Goal: Information Seeking & Learning: Learn about a topic

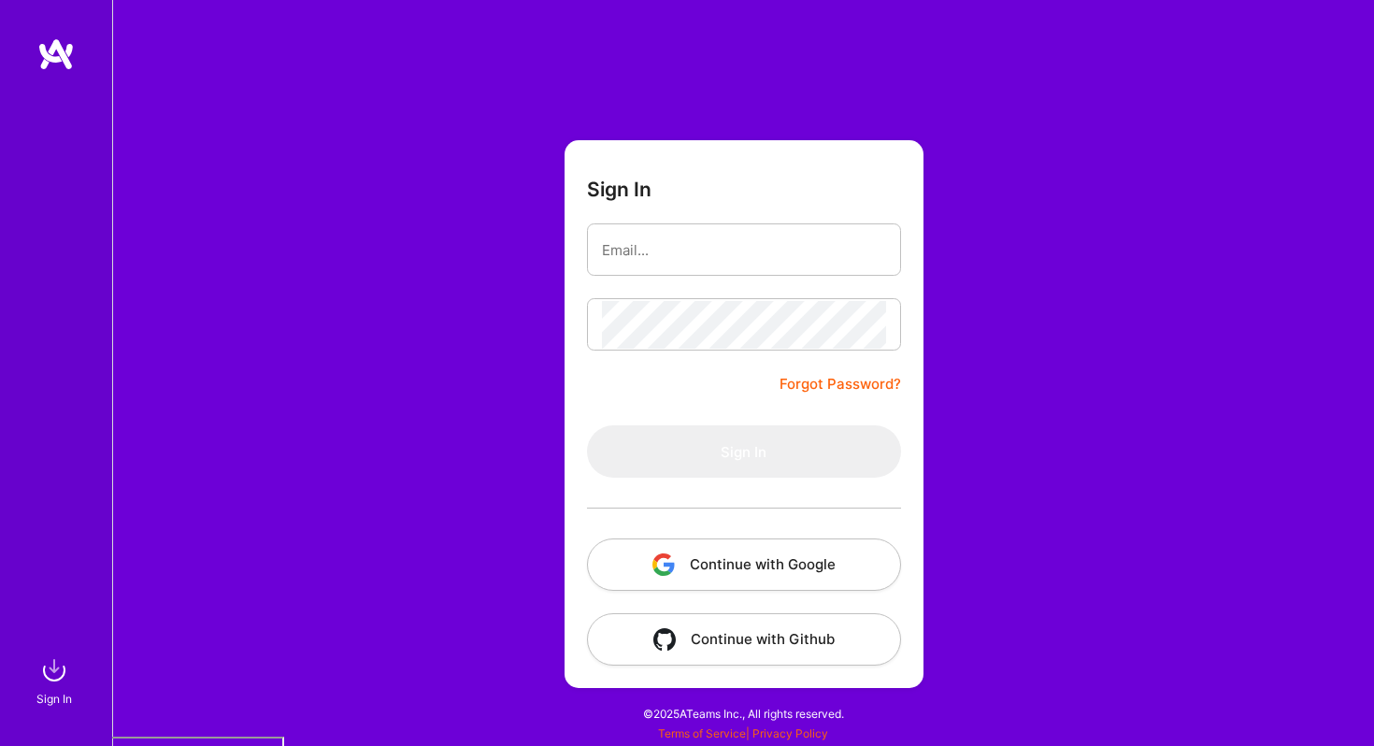
click at [796, 571] on button "Continue with Google" at bounding box center [744, 564] width 314 height 52
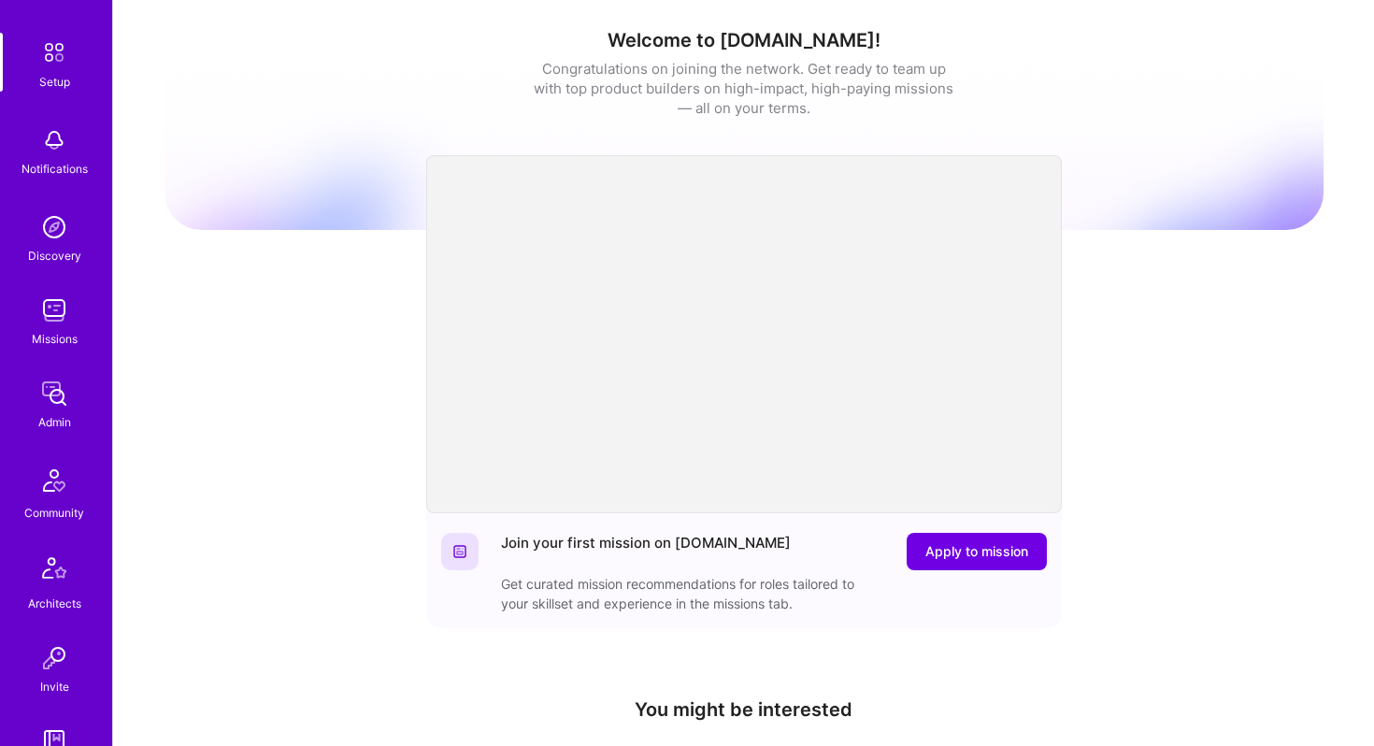
scroll to position [103, 0]
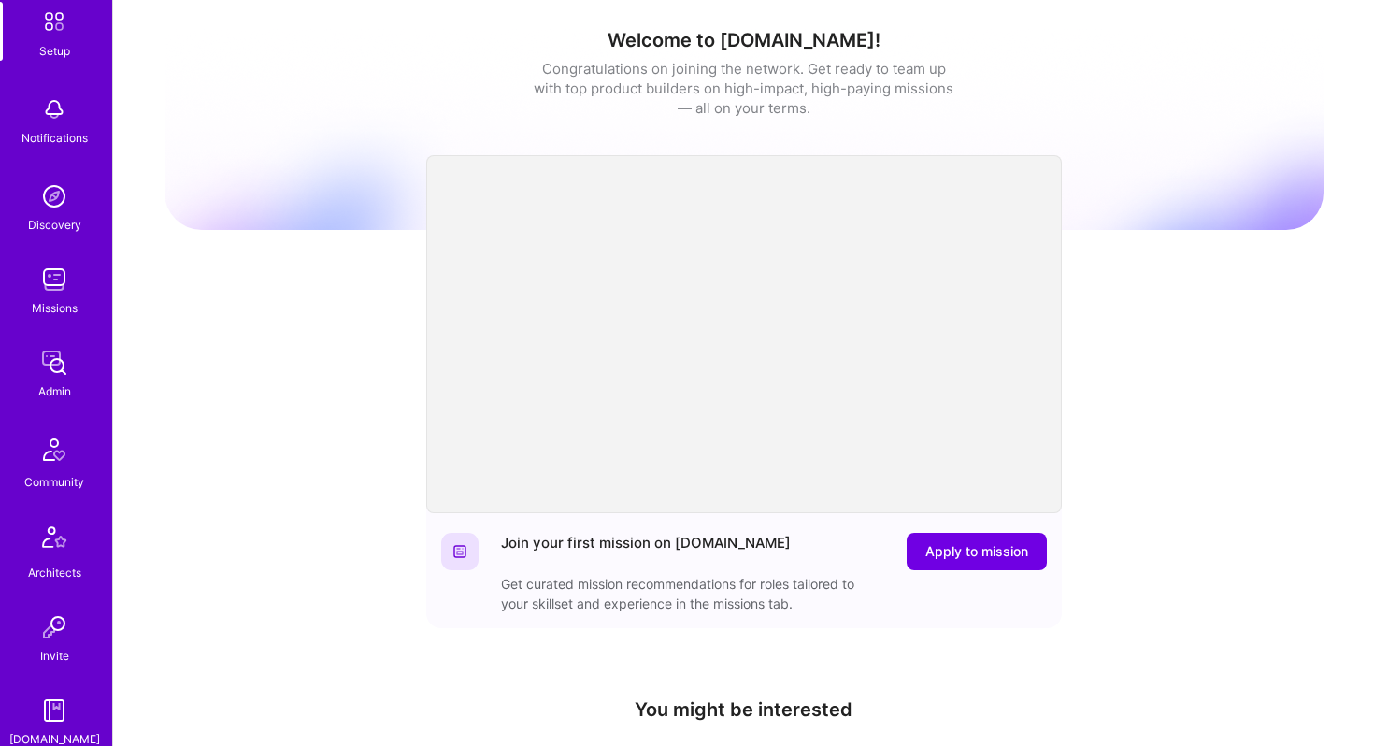
click at [46, 351] on img at bounding box center [54, 362] width 37 height 37
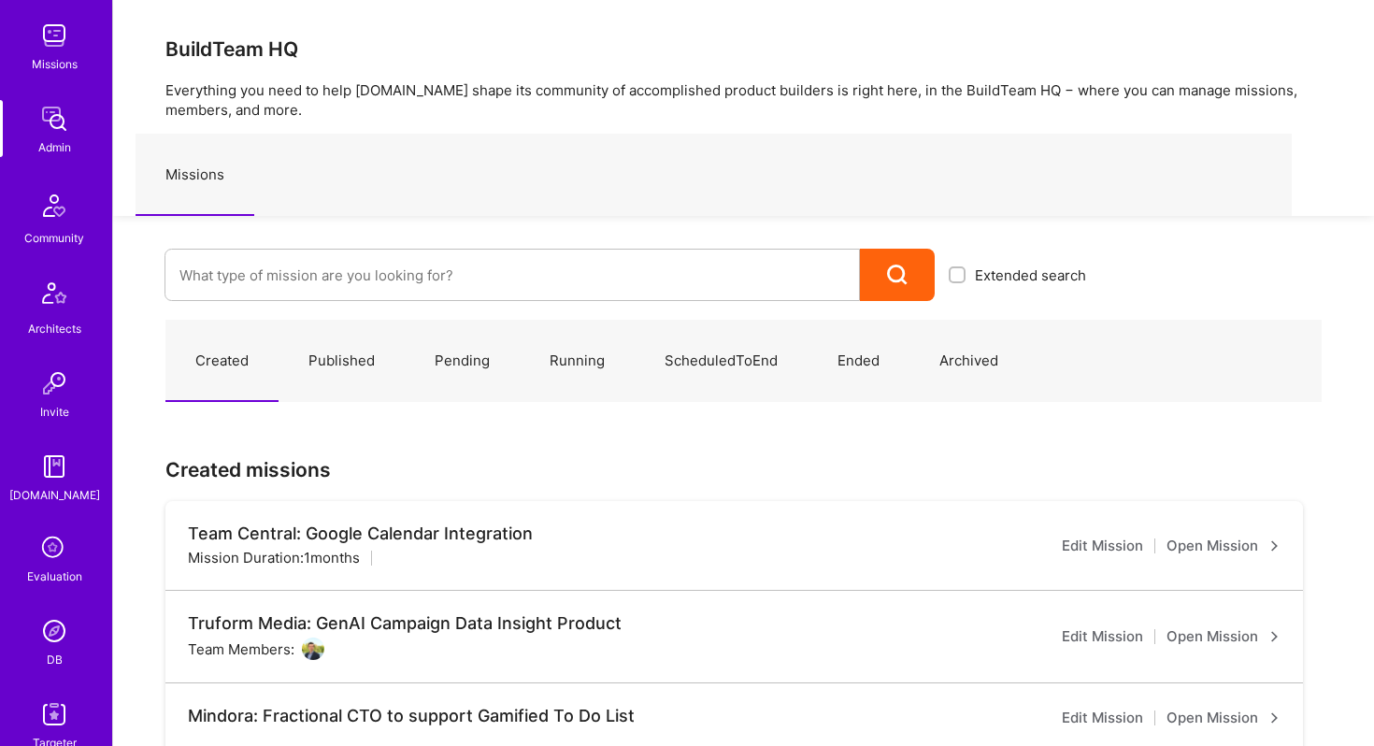
scroll to position [406, 0]
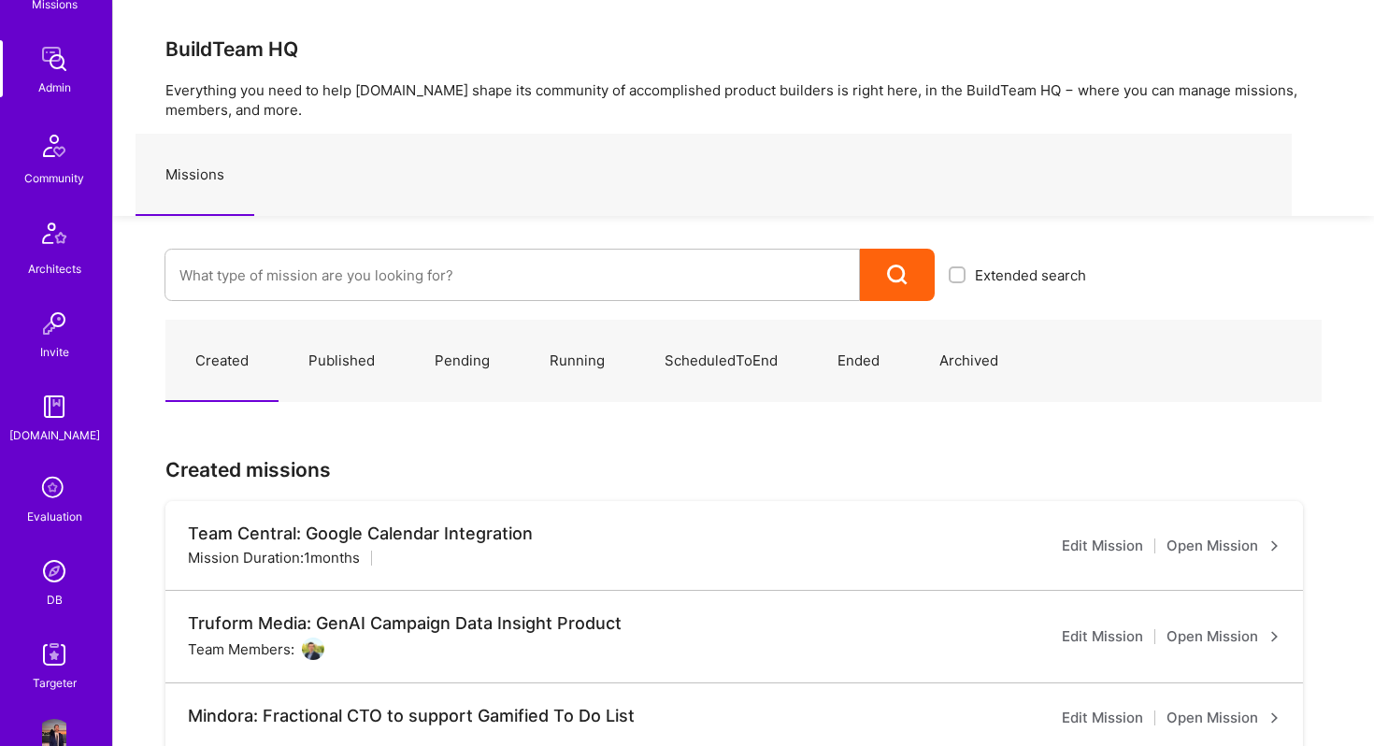
click at [45, 570] on img at bounding box center [54, 570] width 37 height 37
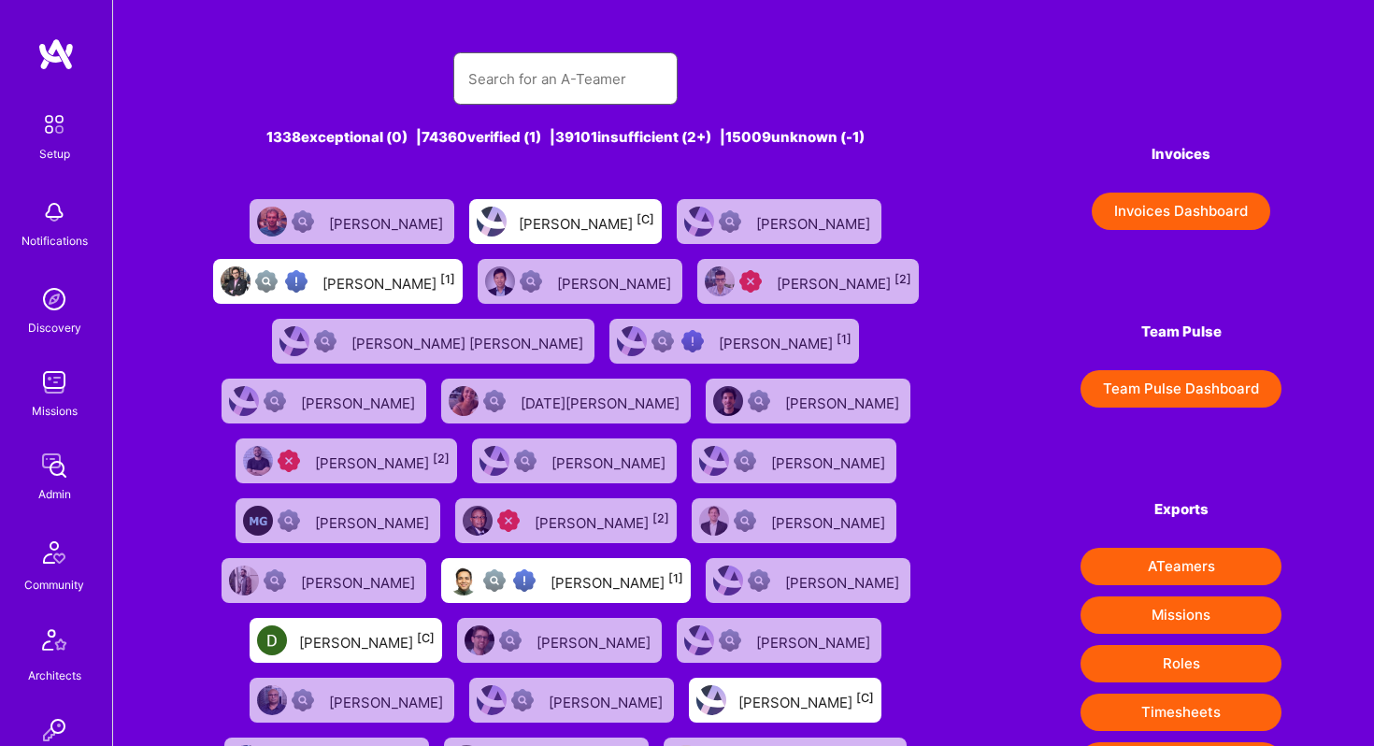
click at [506, 77] on input "text" at bounding box center [565, 79] width 194 height 48
type input "tom lesp"
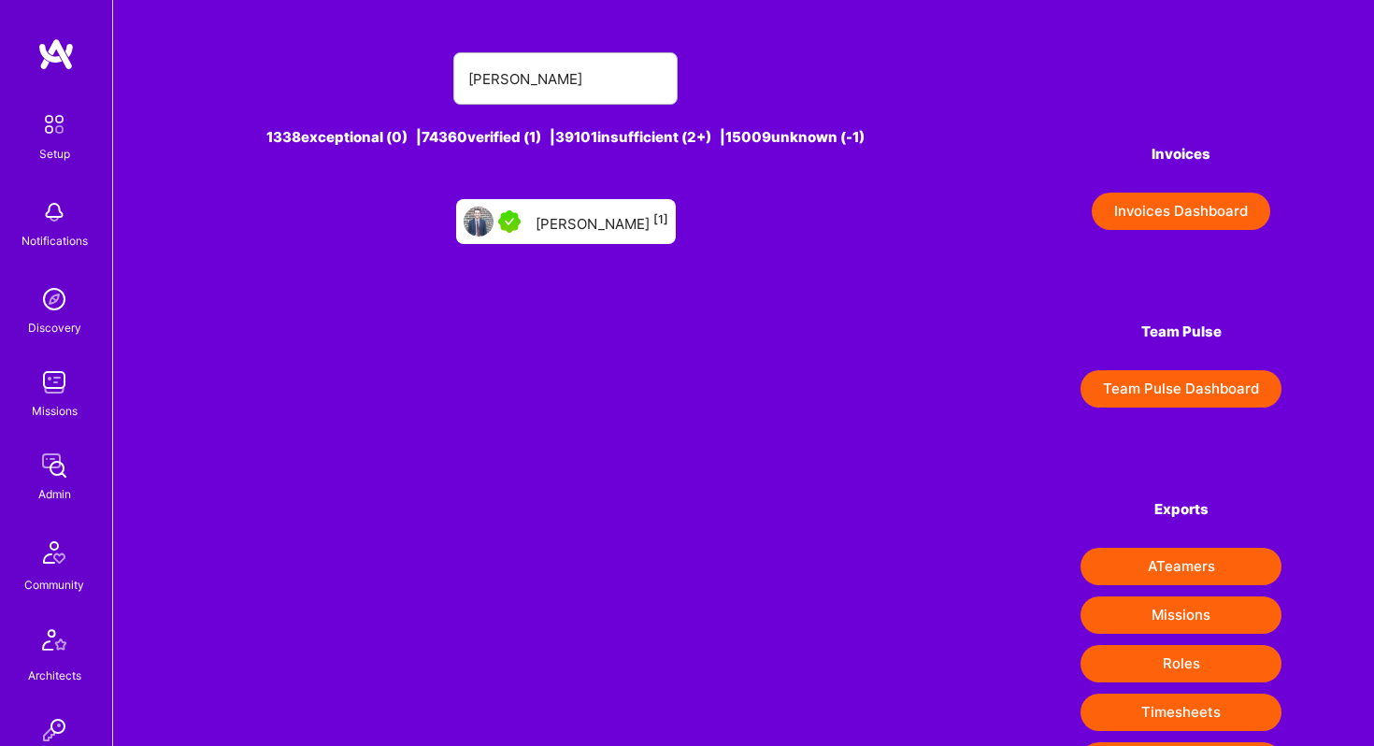
click at [592, 215] on div "Tom Lesperance [1]" at bounding box center [601, 221] width 133 height 24
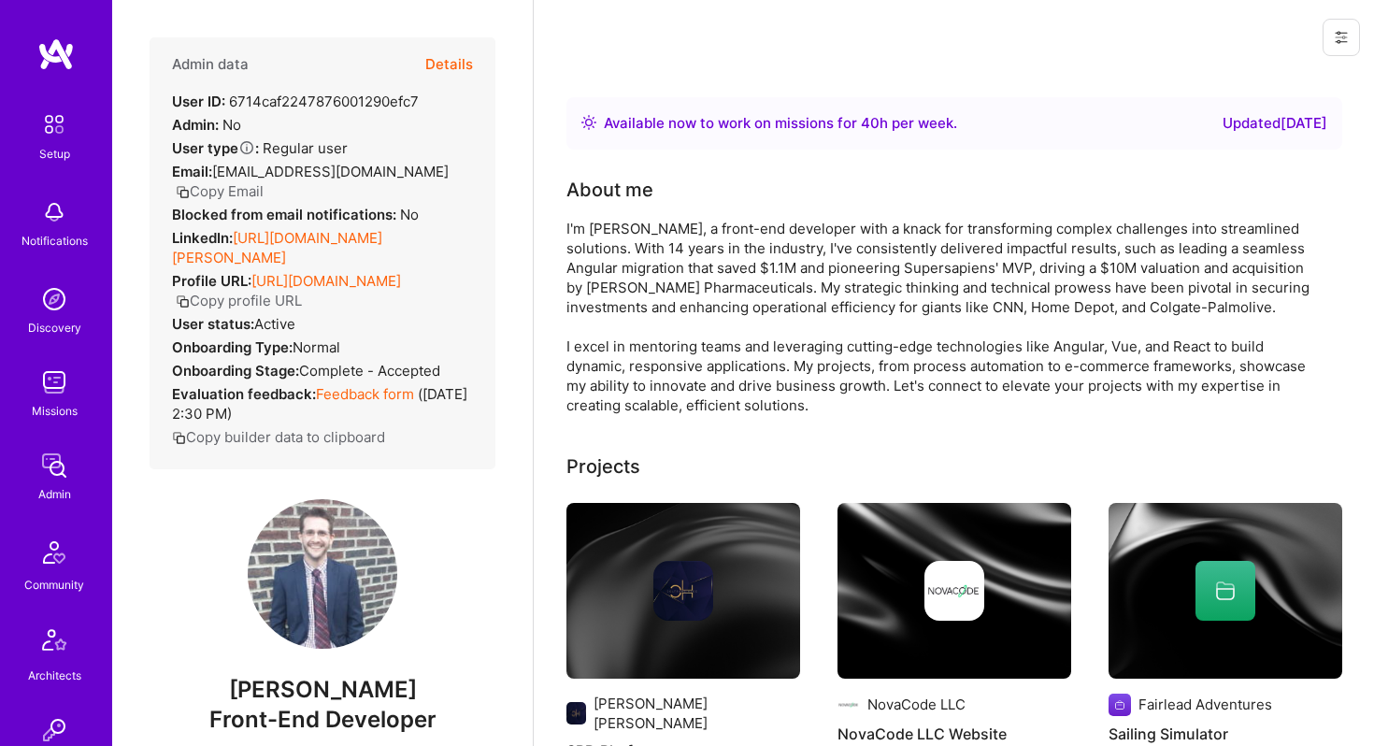
click at [463, 61] on button "Details" at bounding box center [449, 64] width 48 height 54
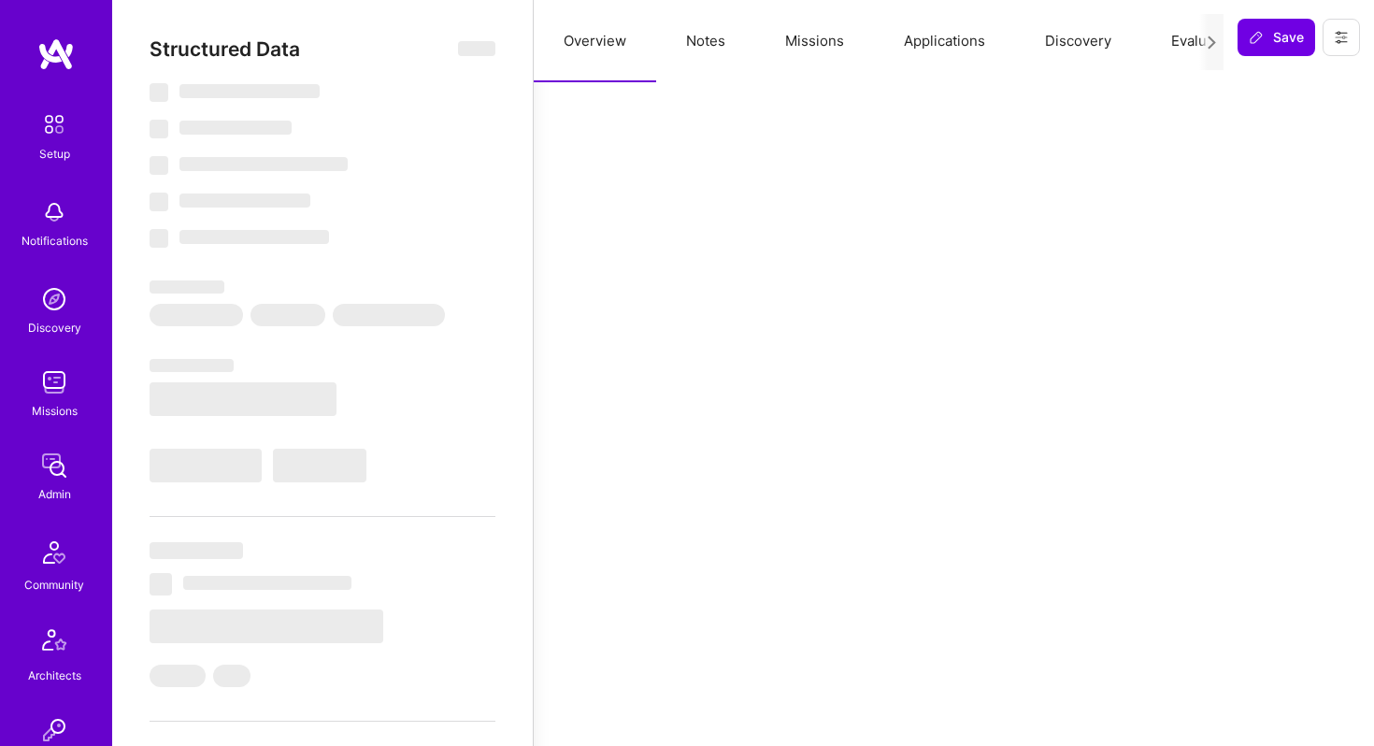
click at [789, 40] on button "Missions" at bounding box center [814, 41] width 119 height 82
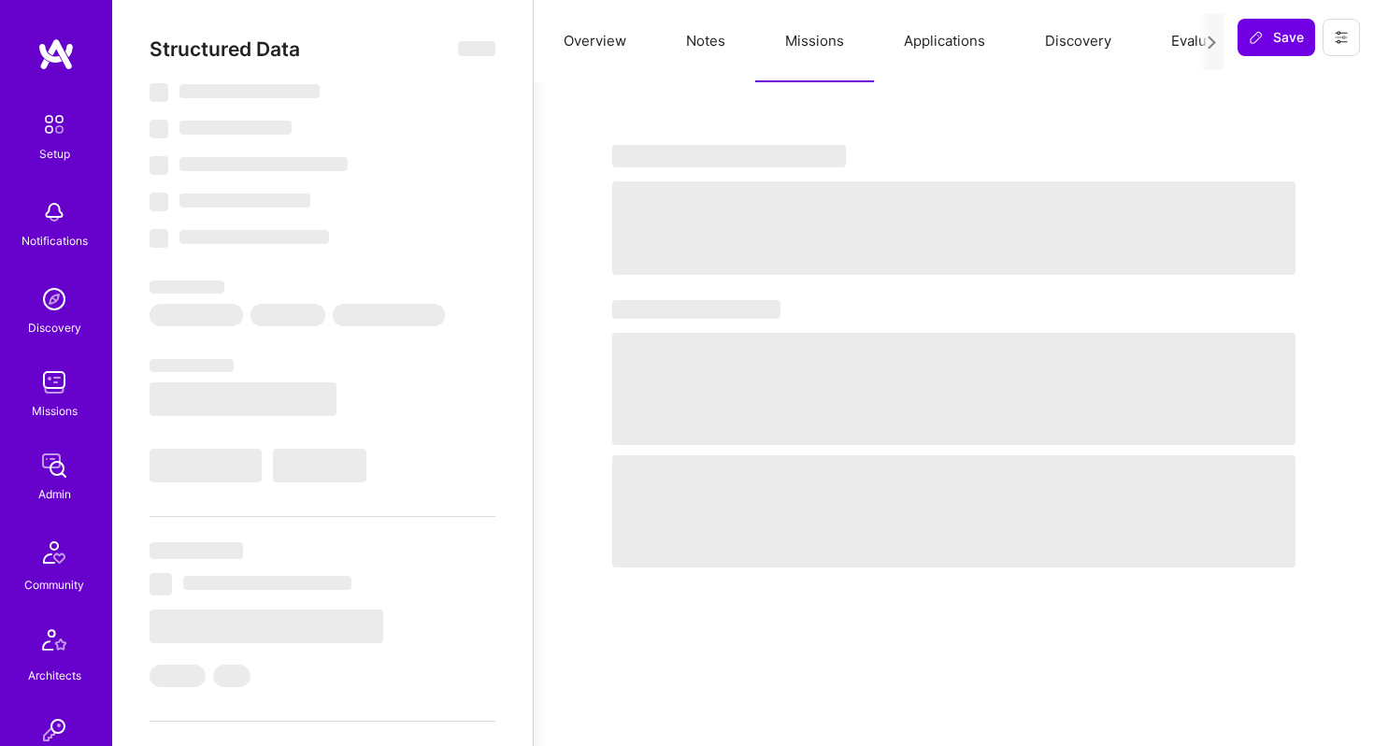
select select "Right Now"
select select "5"
select select "4"
select select "7"
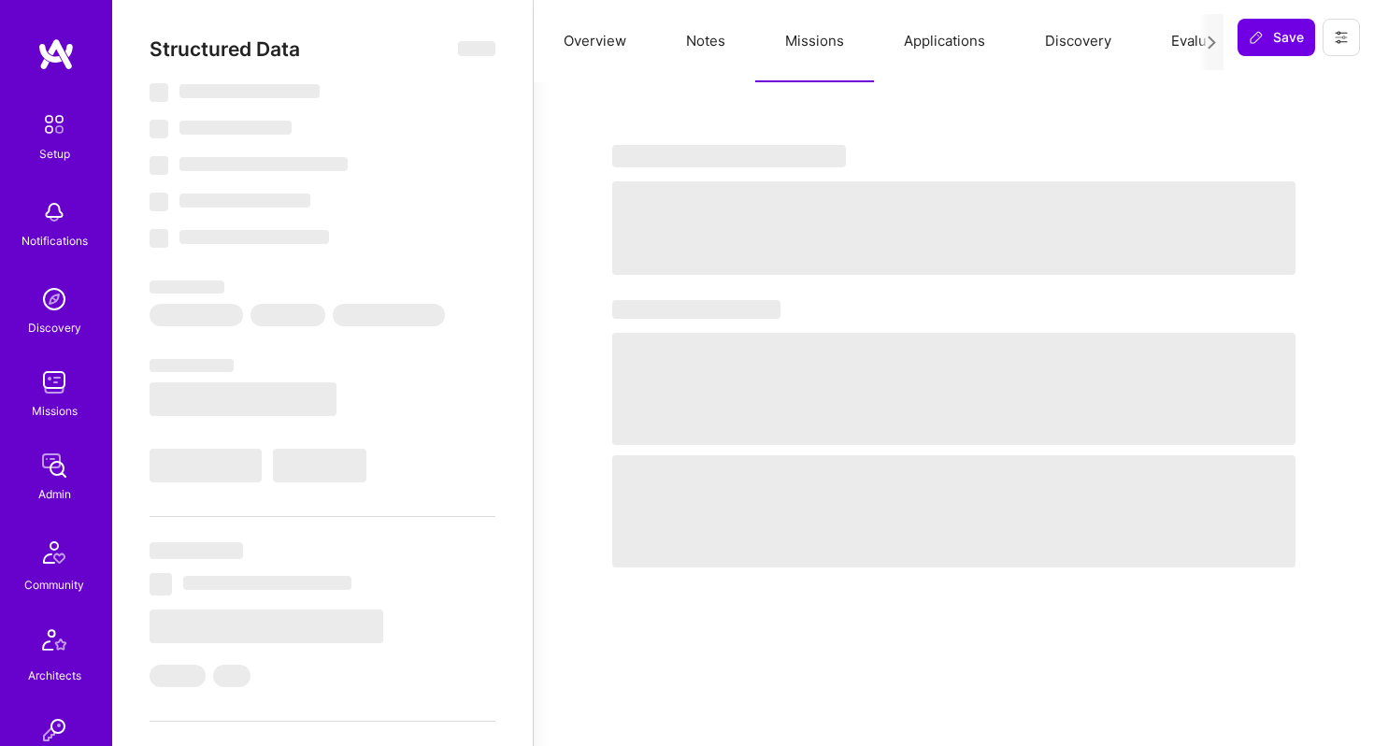
select select "US"
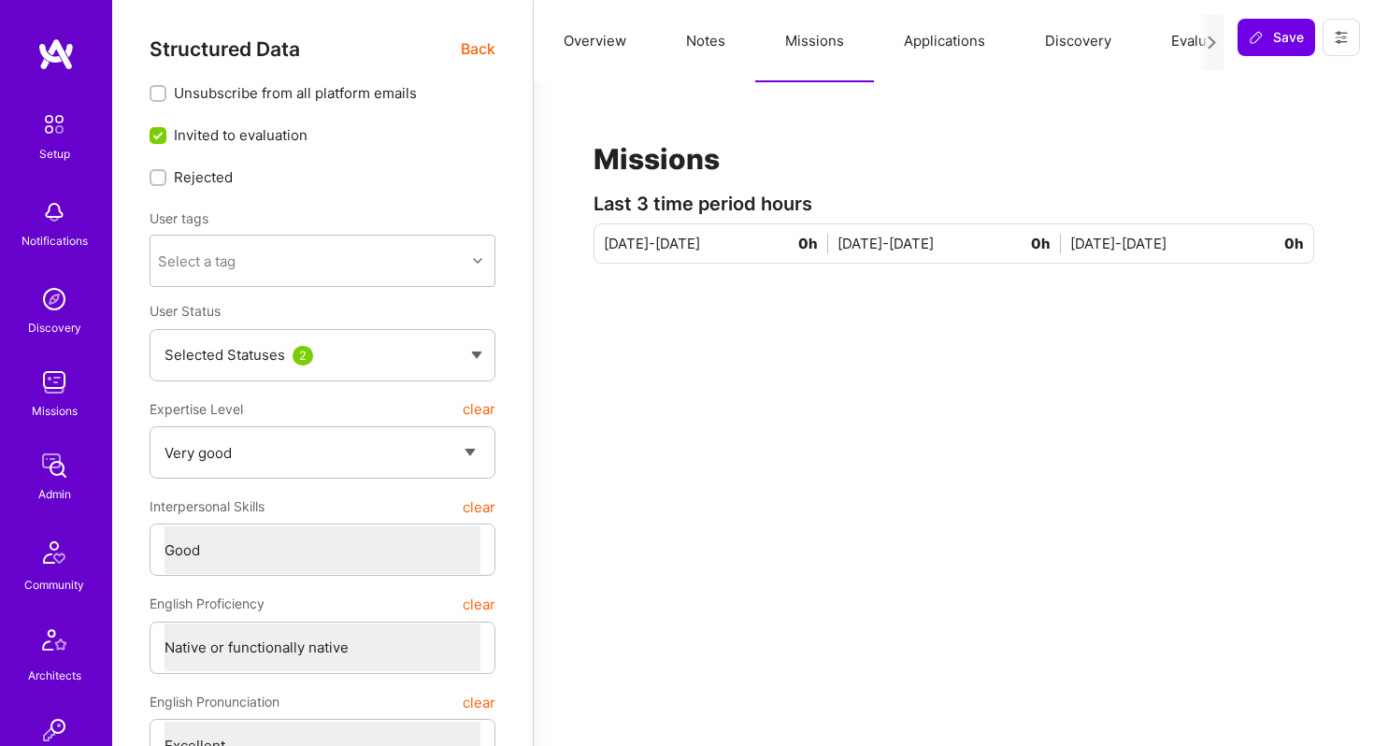
click at [921, 36] on button "Applications" at bounding box center [944, 41] width 141 height 82
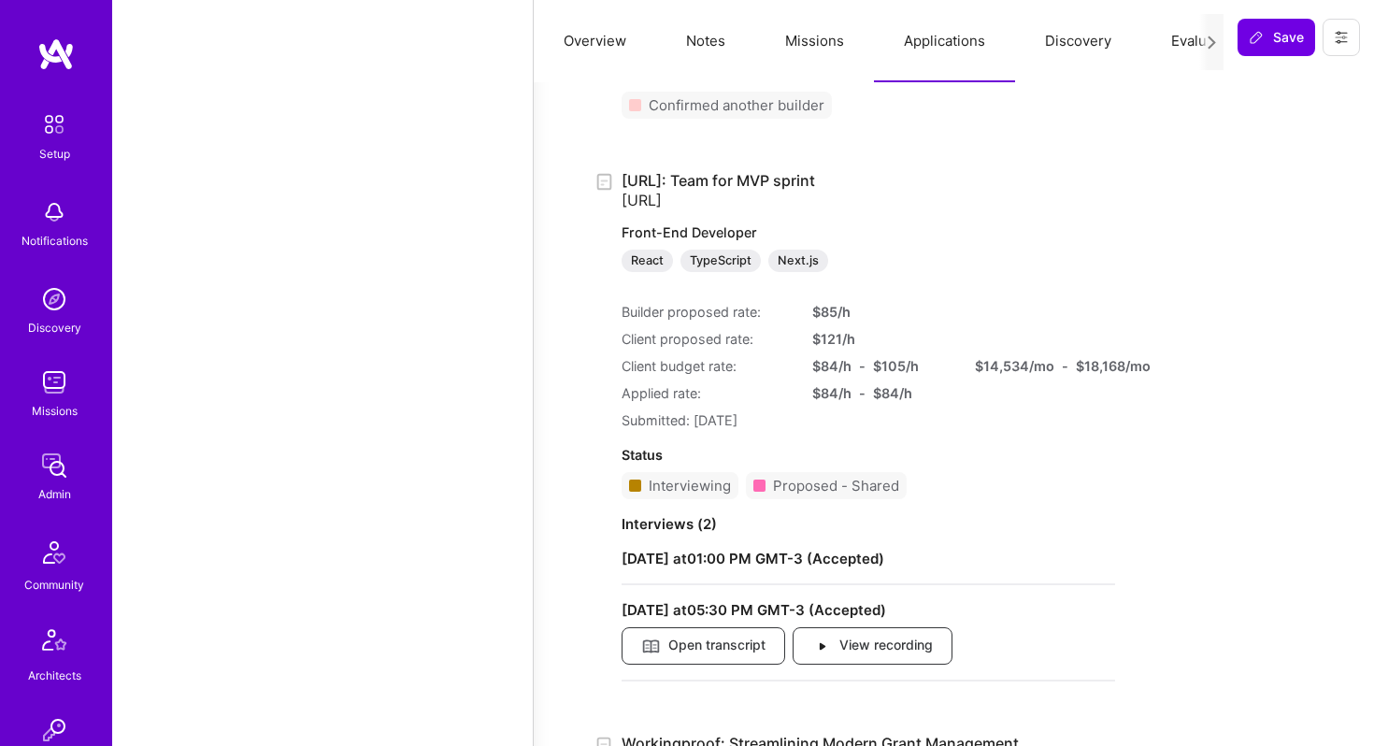
scroll to position [1819, 0]
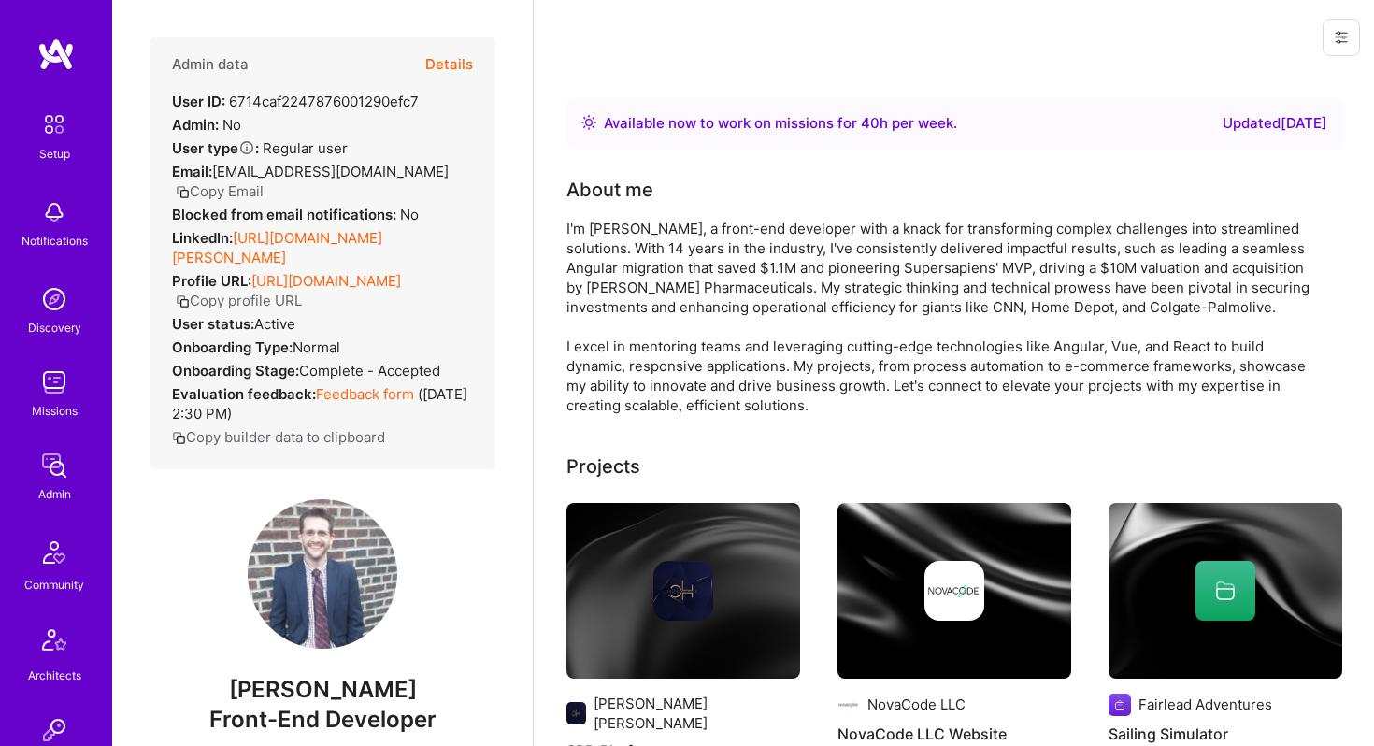
click at [449, 62] on button "Details" at bounding box center [449, 64] width 48 height 54
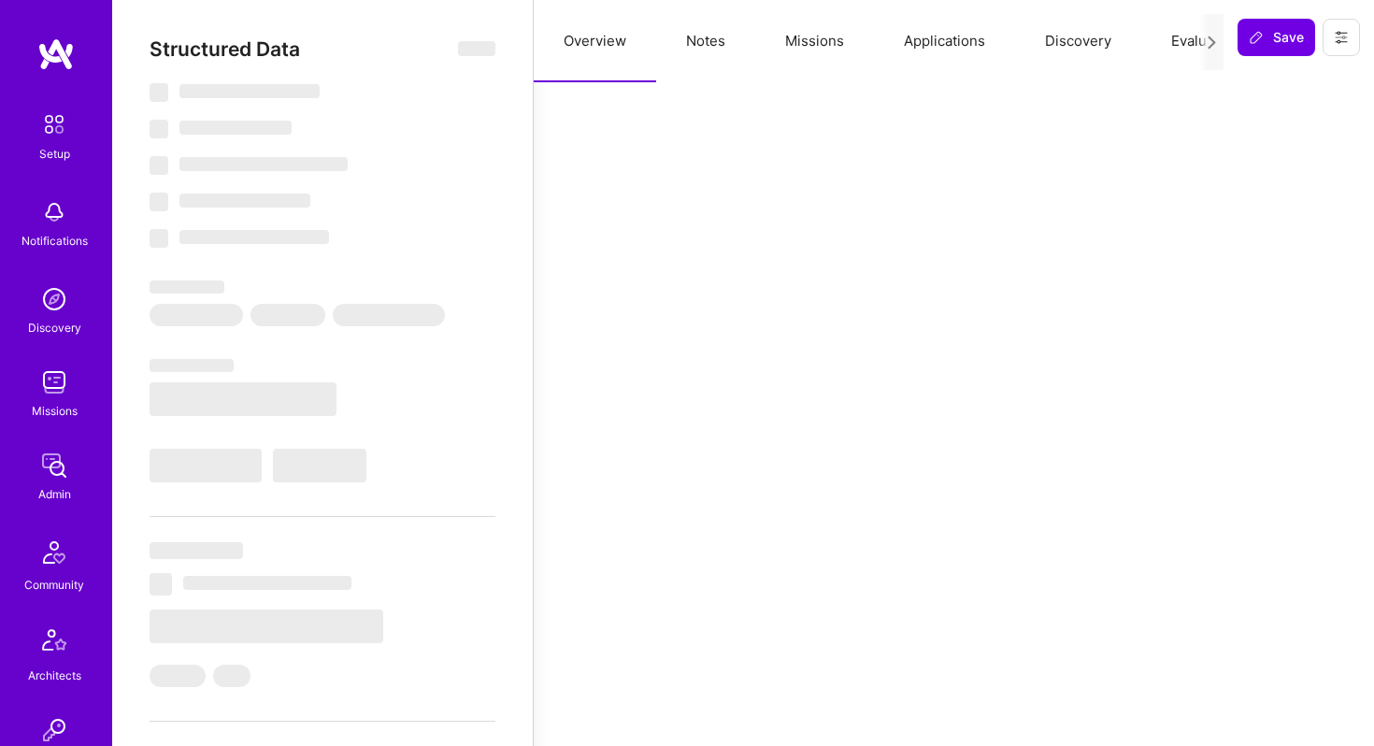
select select "Right Now"
select select "5"
select select "4"
select select "7"
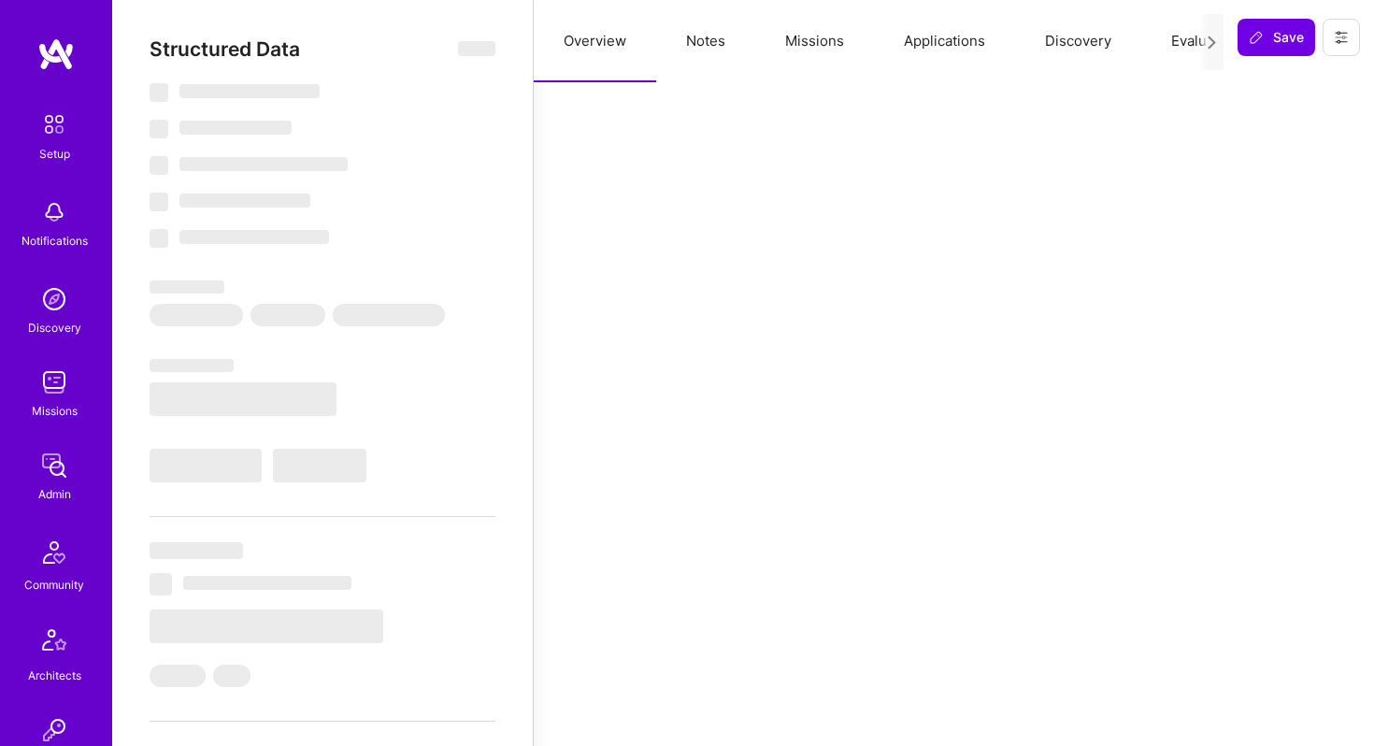
select select "US"
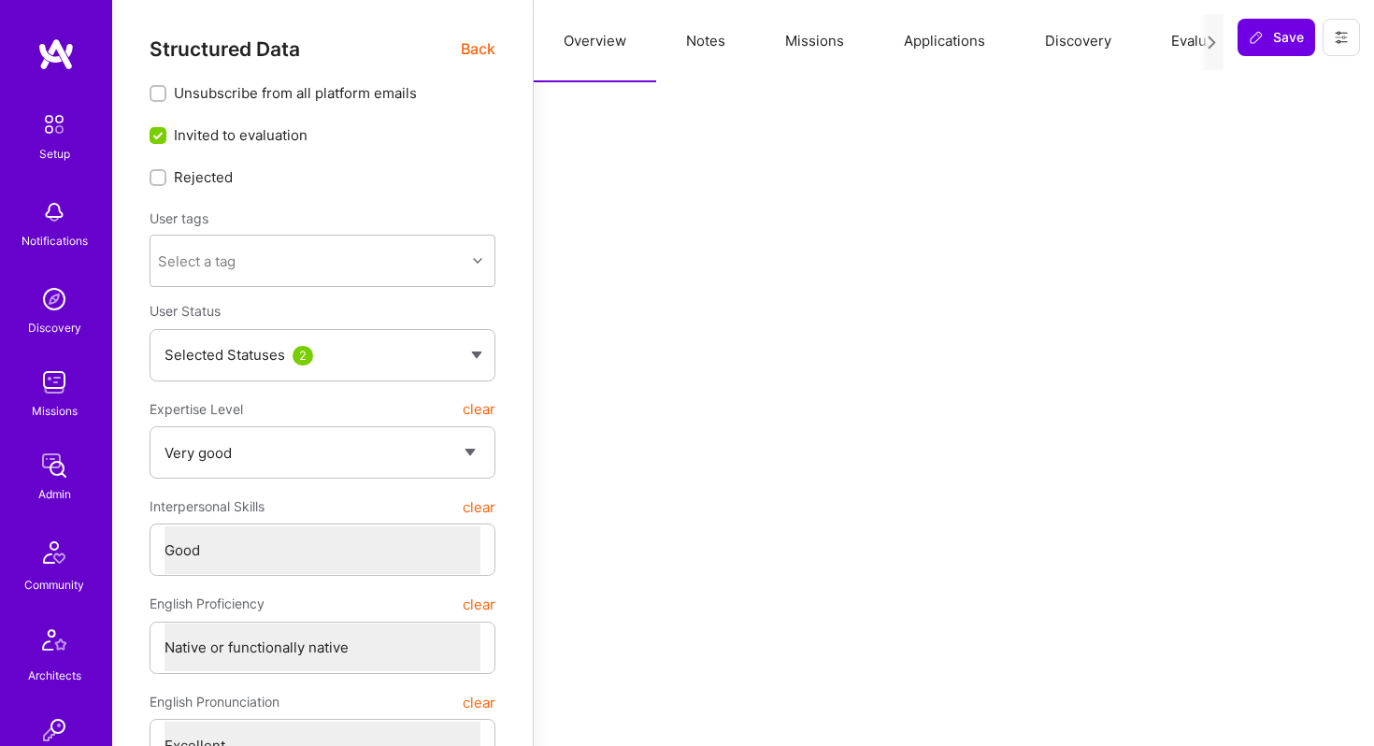
click at [934, 29] on button "Applications" at bounding box center [944, 41] width 141 height 82
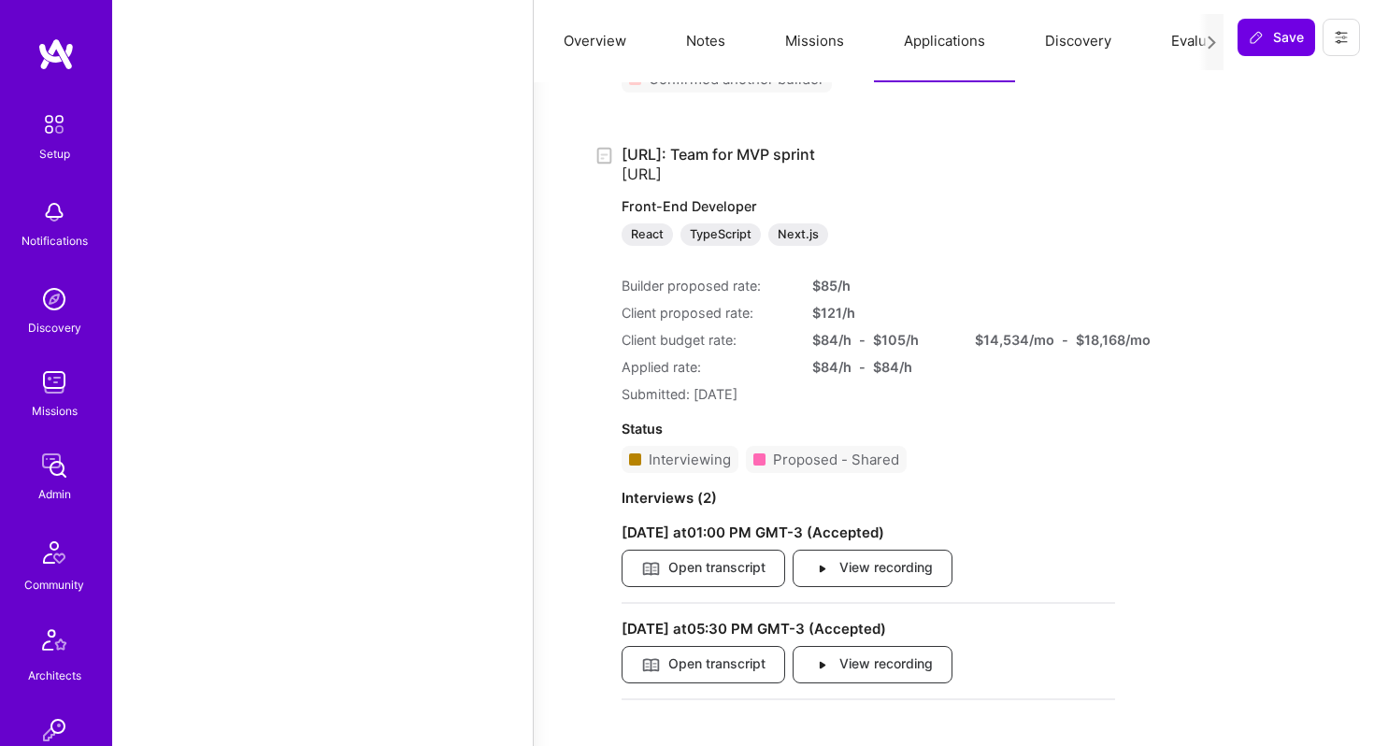
scroll to position [1835, 0]
click at [721, 568] on span "Open transcript" at bounding box center [703, 569] width 124 height 21
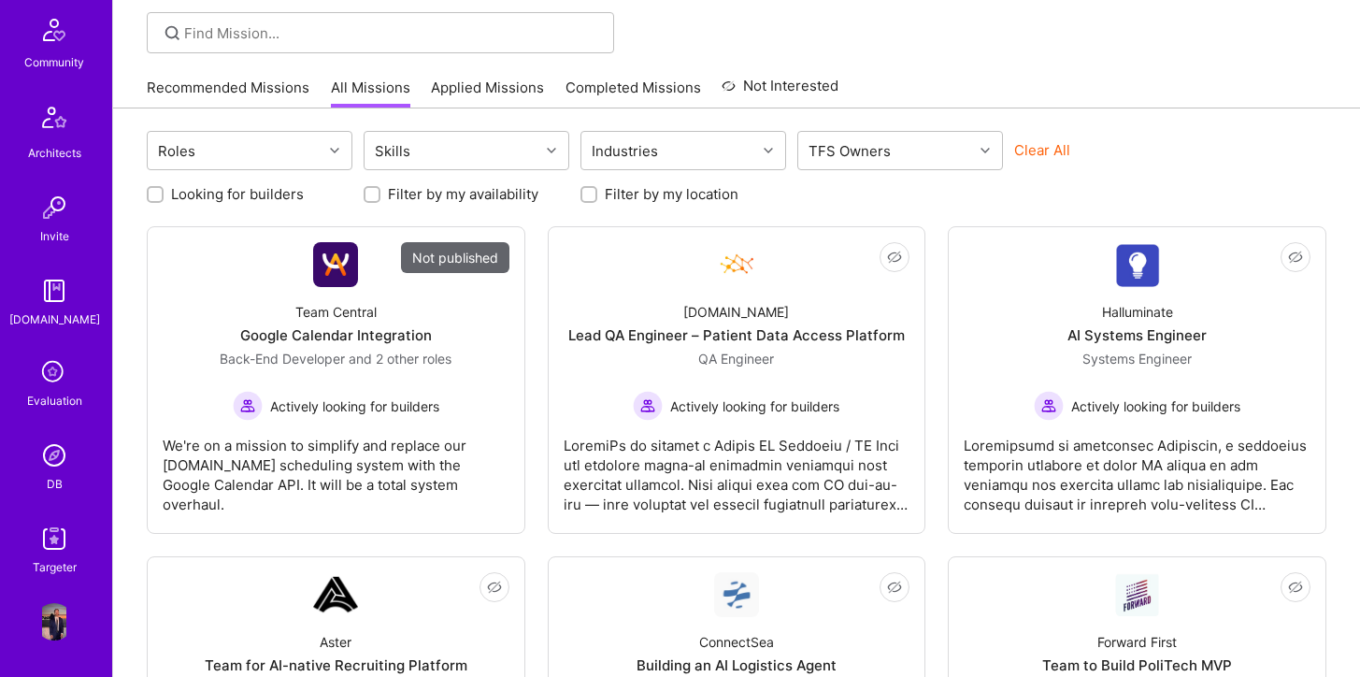
scroll to position [146, 0]
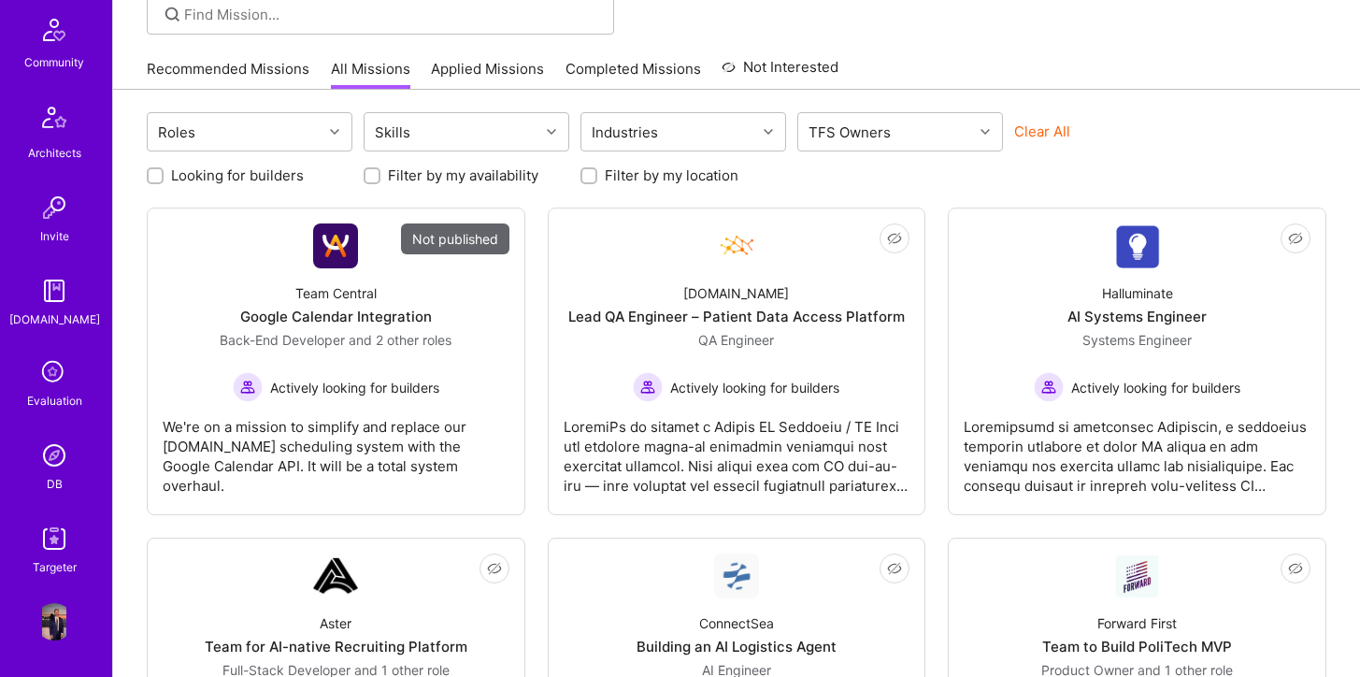
click at [53, 449] on img at bounding box center [54, 454] width 37 height 37
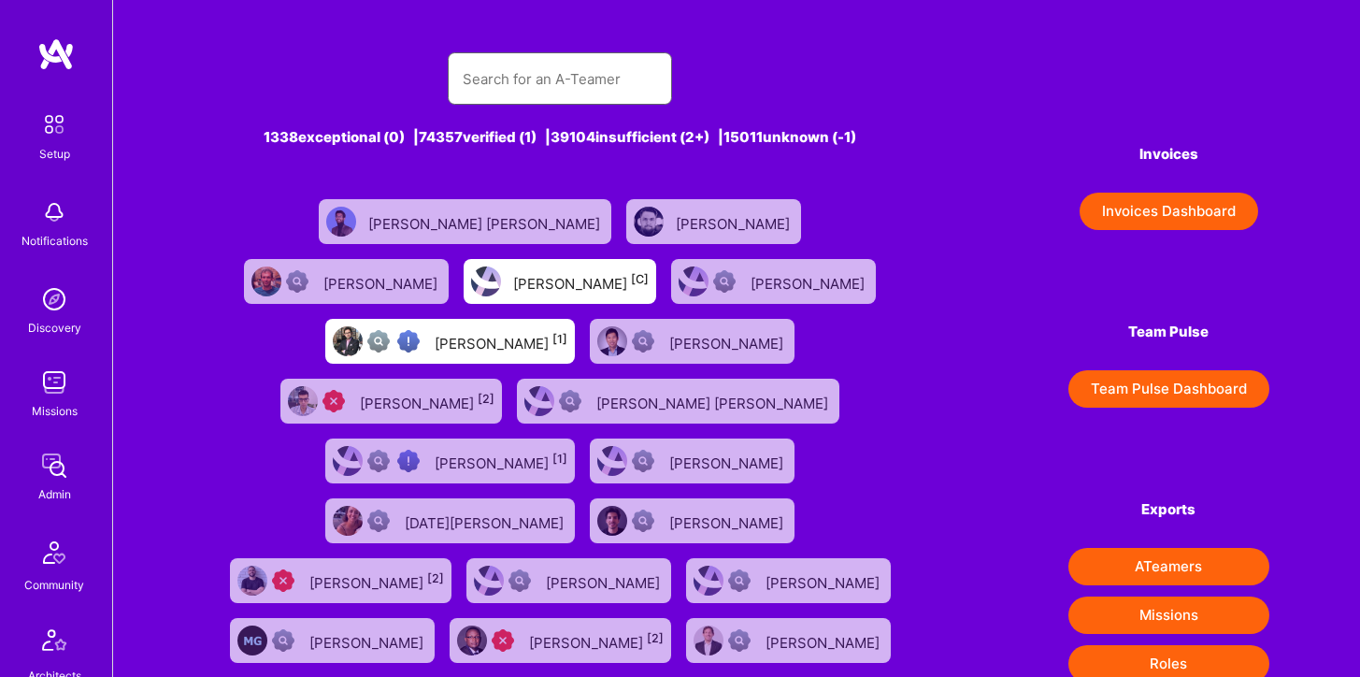
click at [520, 81] on input "text" at bounding box center [560, 79] width 194 height 48
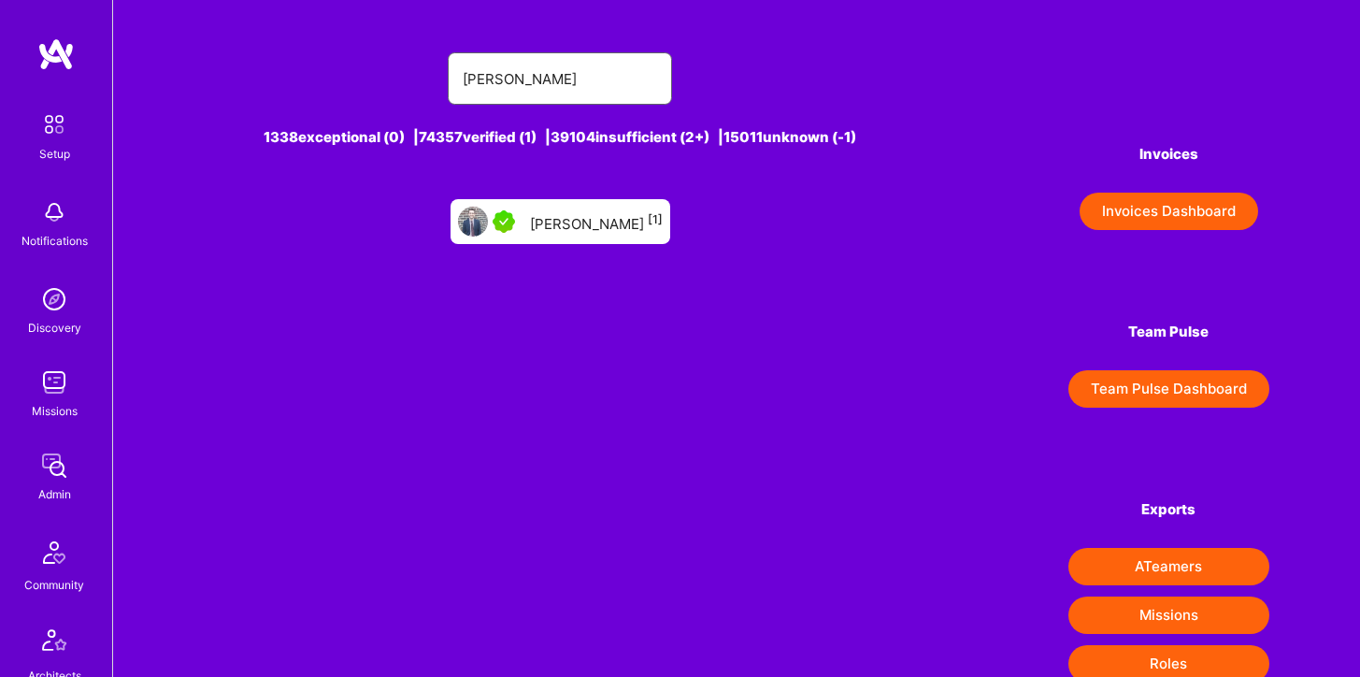
type input "tom les"
click at [581, 214] on div "Tom Lesperance [1]" at bounding box center [596, 221] width 133 height 24
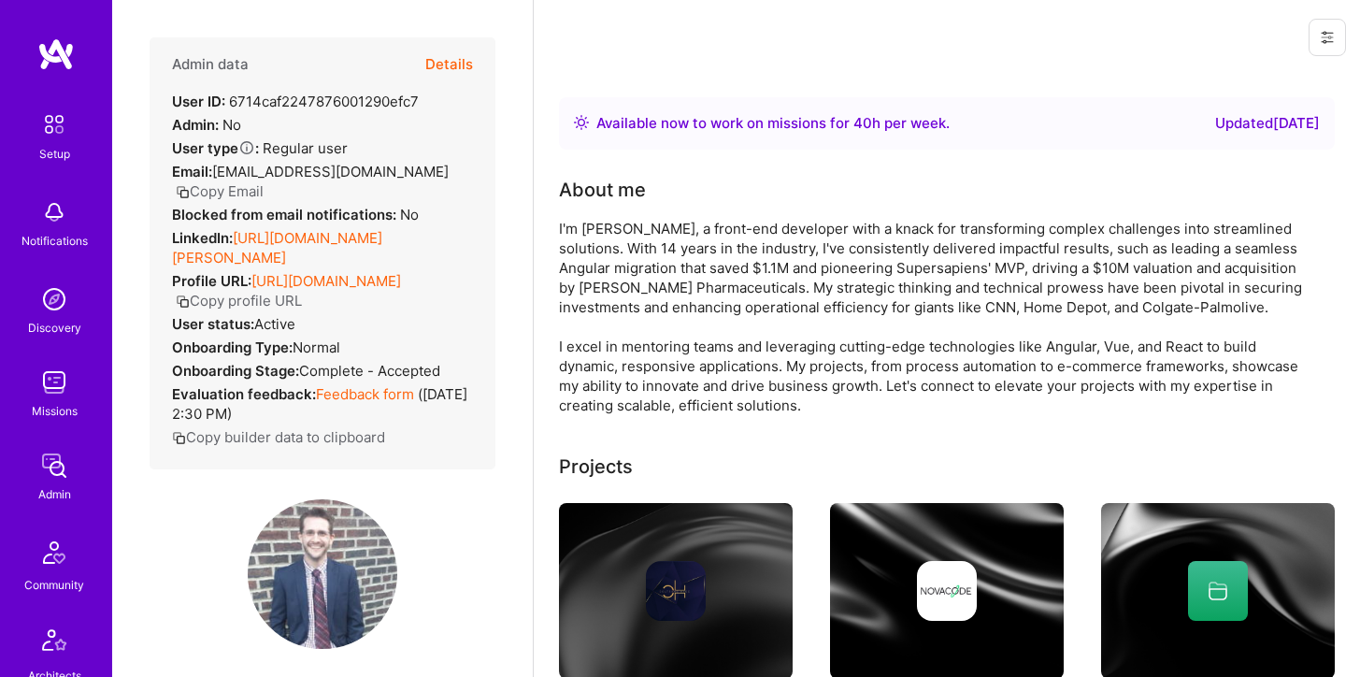
click at [463, 63] on button "Details" at bounding box center [449, 64] width 48 height 54
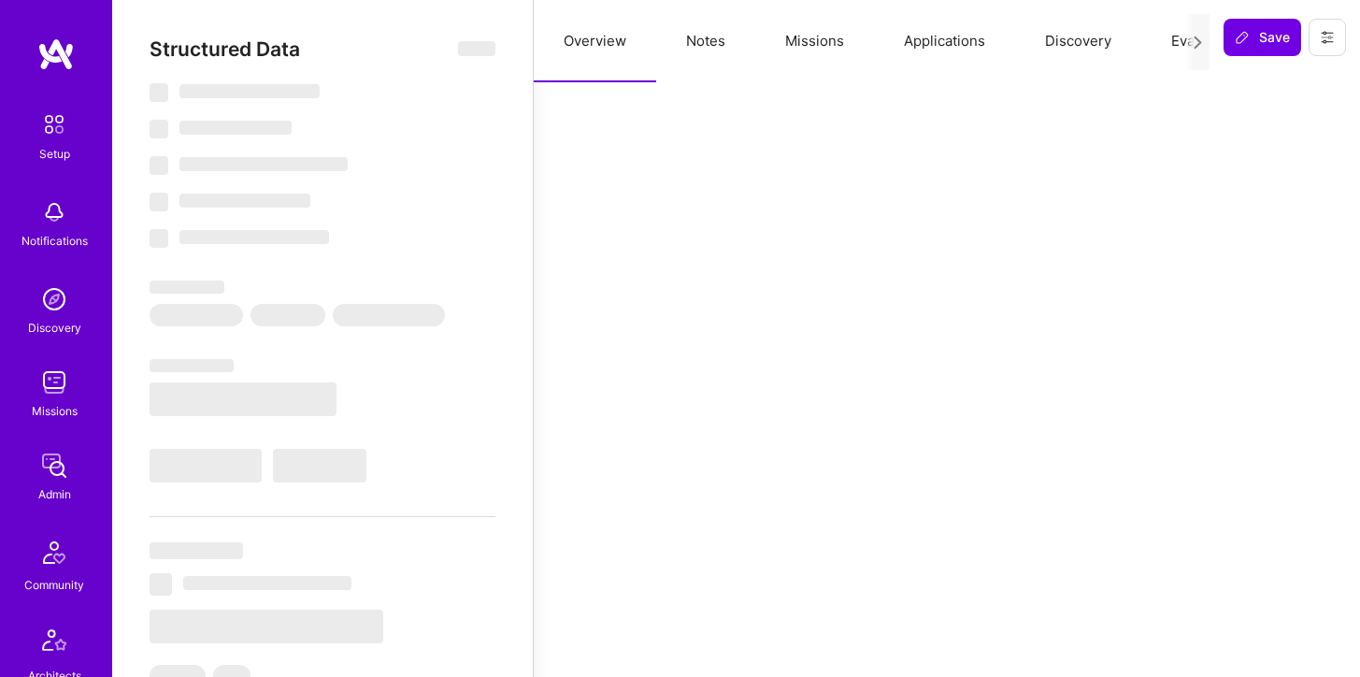
select select "Right Now"
select select "5"
select select "4"
select select "7"
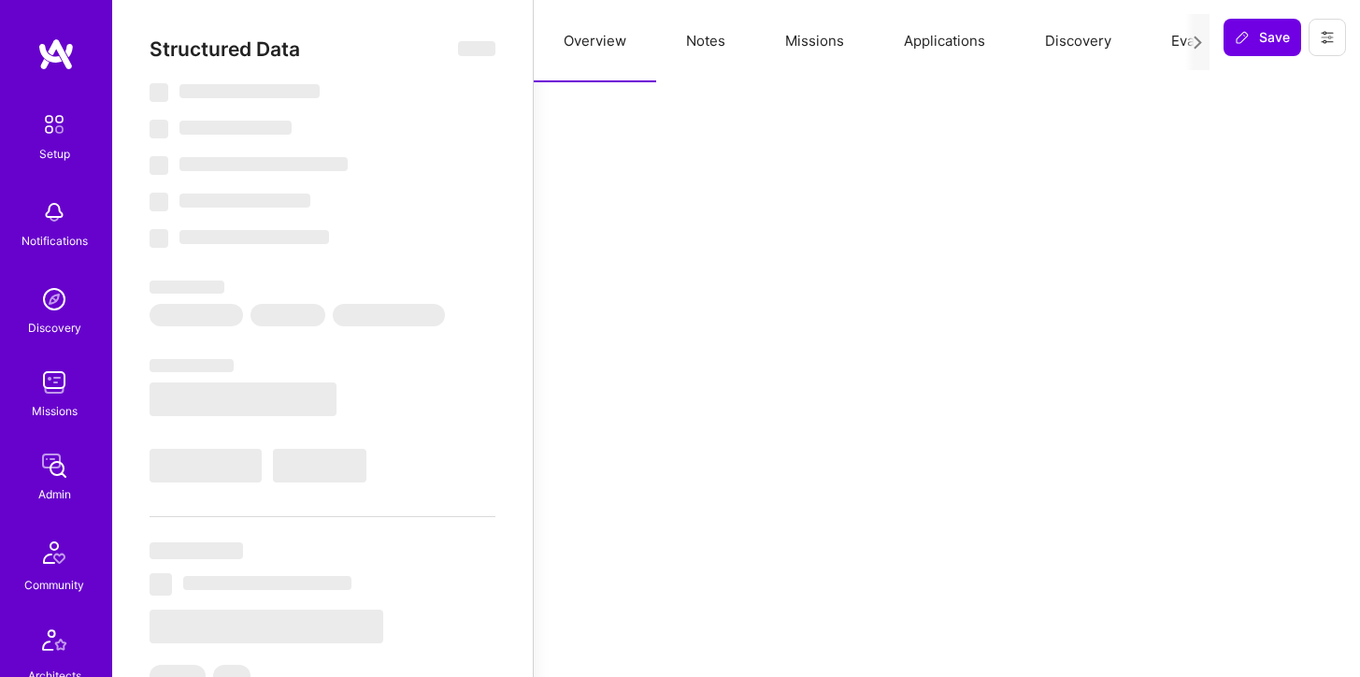
select select "US"
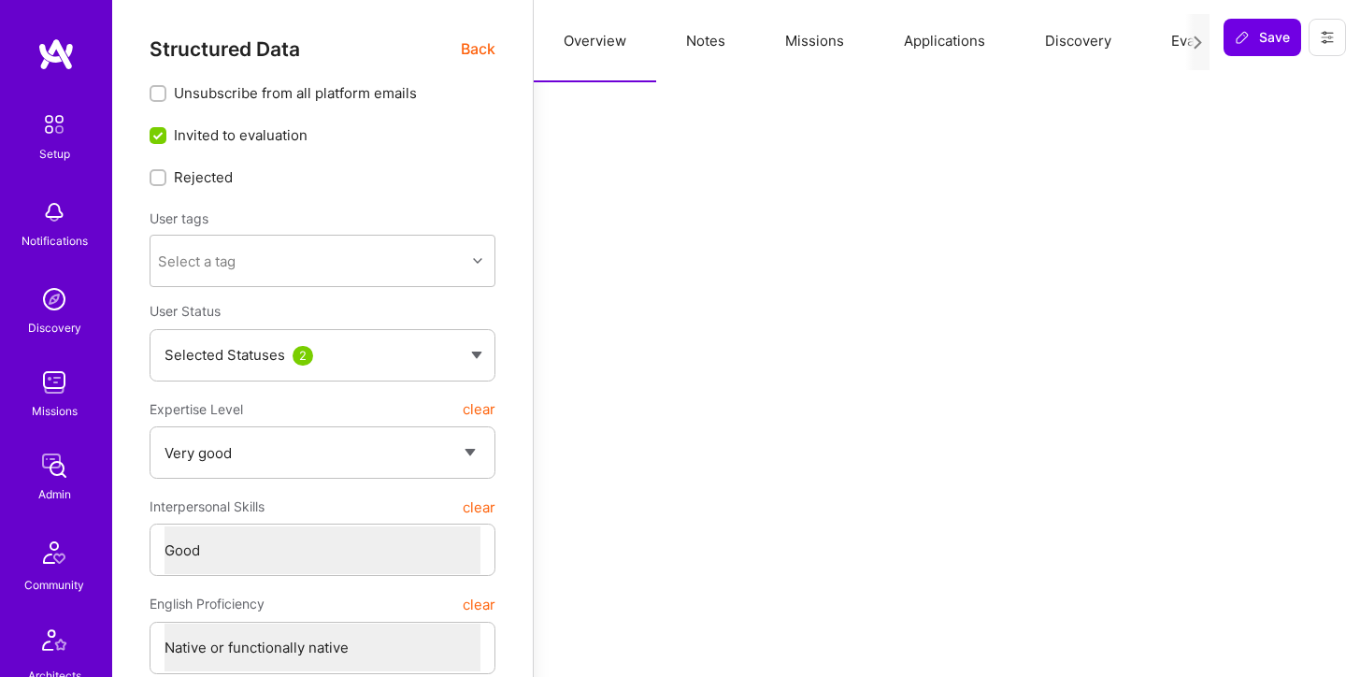
click at [915, 45] on button "Applications" at bounding box center [944, 41] width 141 height 82
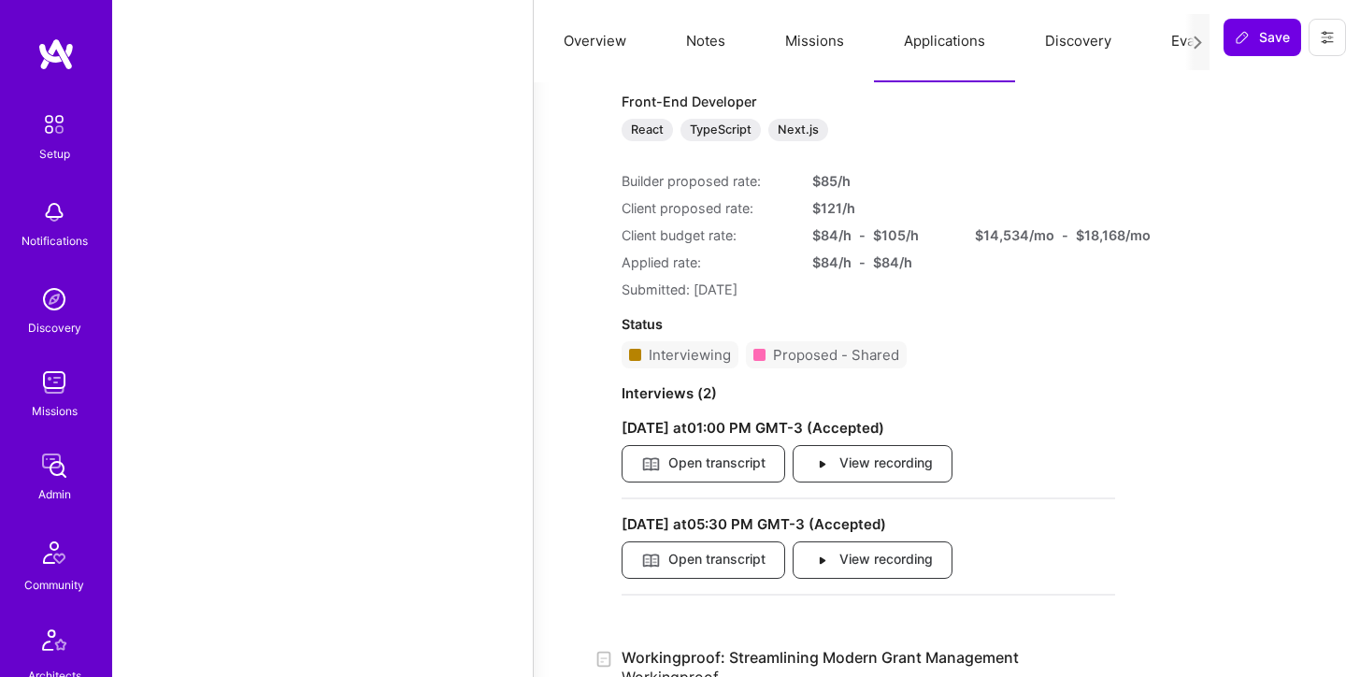
scroll to position [1973, 0]
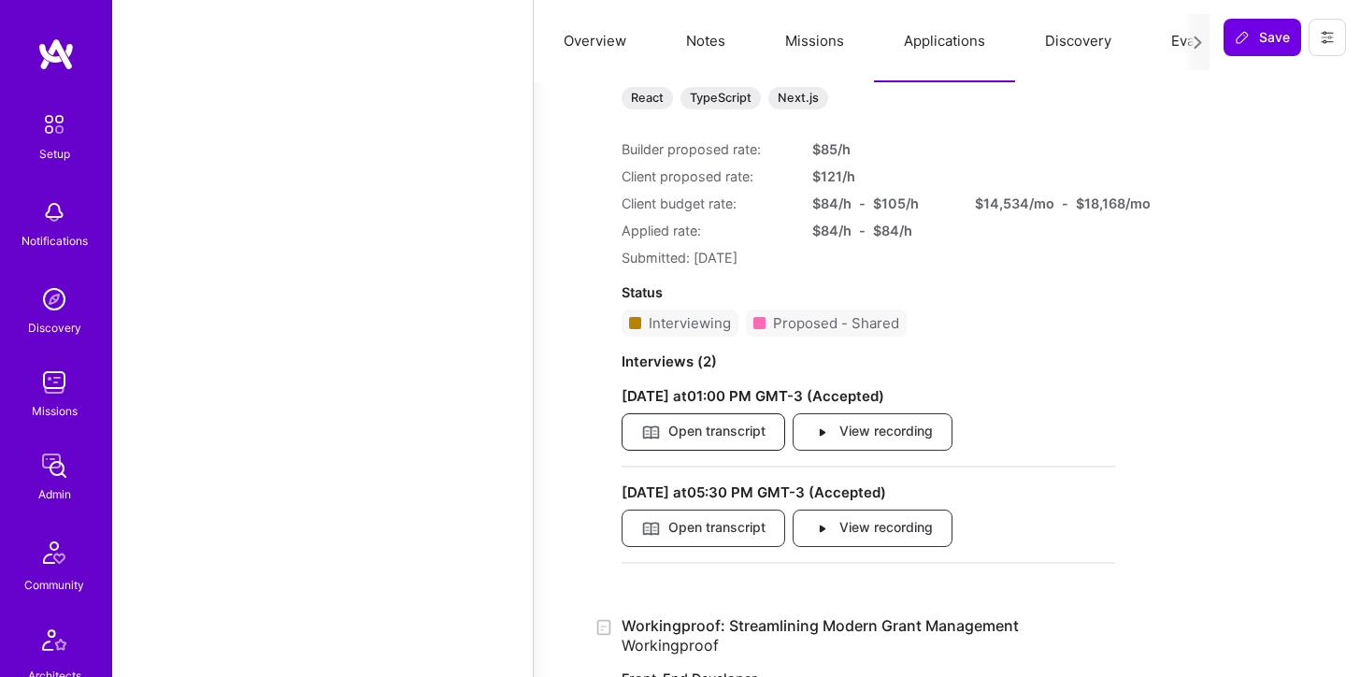
click at [736, 433] on span "Open transcript" at bounding box center [703, 431] width 124 height 21
click at [876, 433] on span "View recording" at bounding box center [872, 431] width 121 height 21
